Goal: Task Accomplishment & Management: Manage account settings

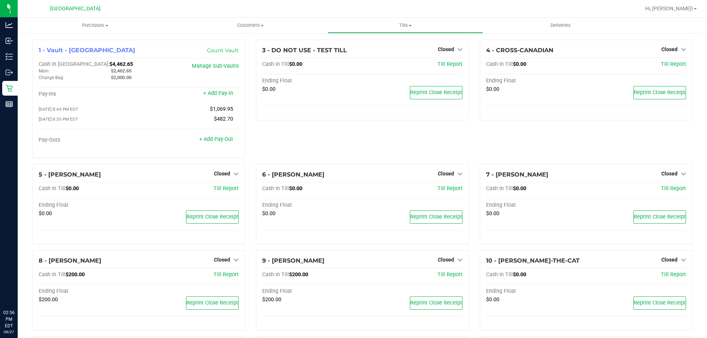
click at [678, 13] on div "Hi, [PERSON_NAME]!" at bounding box center [670, 8] width 57 height 13
click at [680, 10] on span "Hi, [PERSON_NAME]!" at bounding box center [669, 9] width 48 height 6
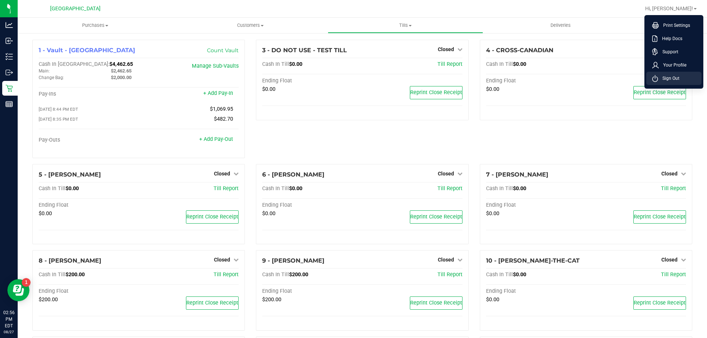
click at [678, 79] on span "Sign Out" at bounding box center [668, 78] width 21 height 7
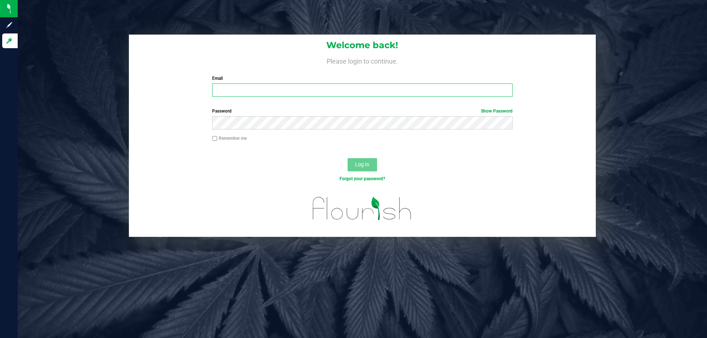
click at [335, 95] on input "Email" at bounding box center [362, 90] width 300 height 13
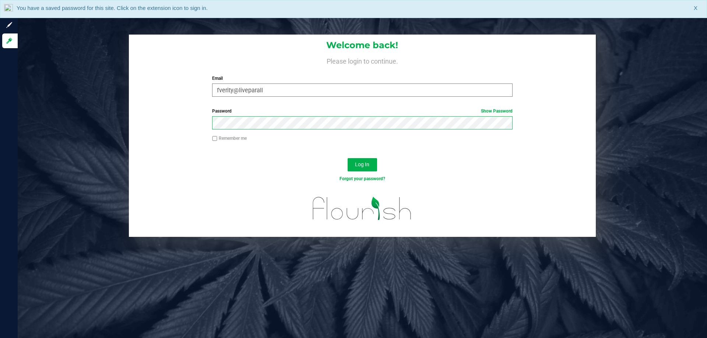
click at [347, 158] on button "Log In" at bounding box center [361, 164] width 29 height 13
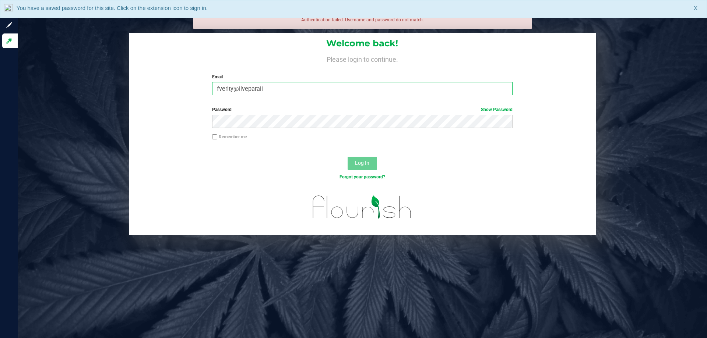
click at [301, 90] on input "fverity@liveparall" at bounding box center [362, 88] width 300 height 13
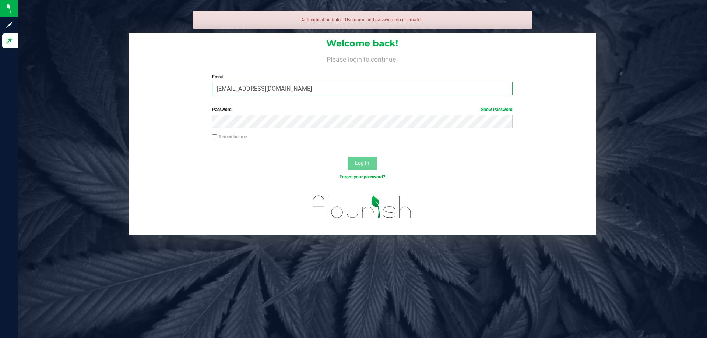
type input "[EMAIL_ADDRESS][DOMAIN_NAME]"
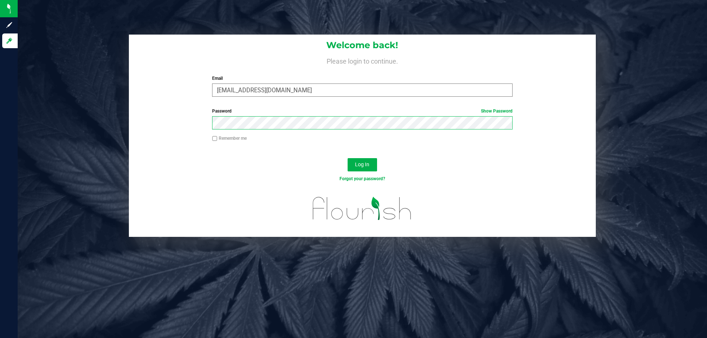
click at [347, 158] on button "Log In" at bounding box center [361, 164] width 29 height 13
